Goal: Navigation & Orientation: Find specific page/section

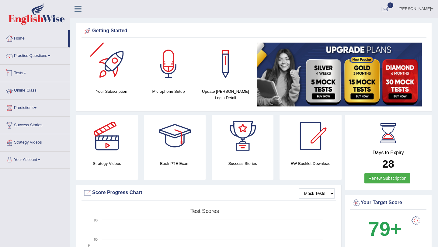
click at [37, 88] on link "Online Class" at bounding box center [34, 89] width 69 height 15
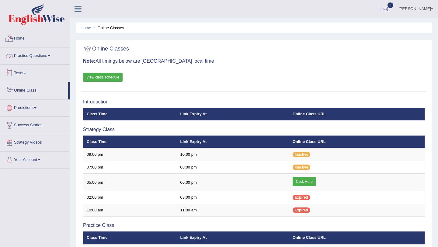
click at [33, 22] on img at bounding box center [37, 14] width 56 height 22
